Goal: Transaction & Acquisition: Purchase product/service

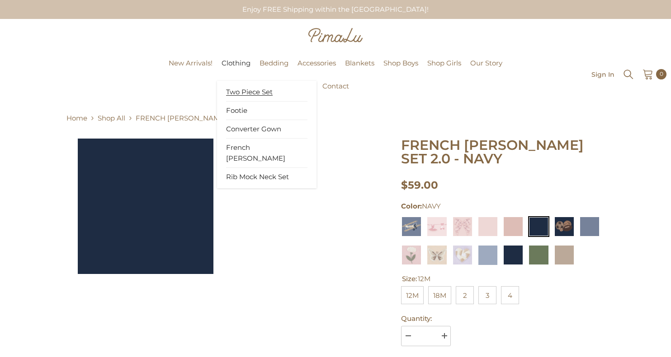
click at [244, 93] on span "Two Piece Set" at bounding box center [249, 92] width 47 height 9
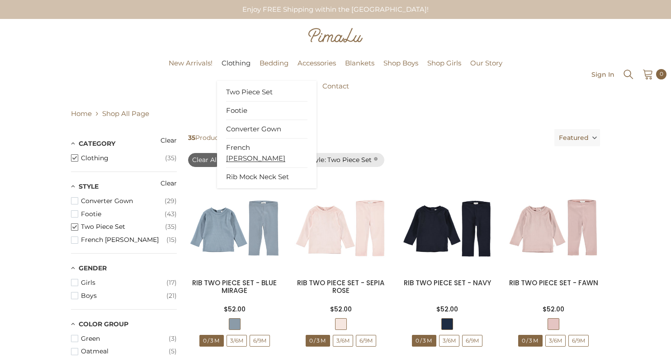
click at [240, 145] on span "French [PERSON_NAME]" at bounding box center [255, 153] width 59 height 20
